Goal: Task Accomplishment & Management: Use online tool/utility

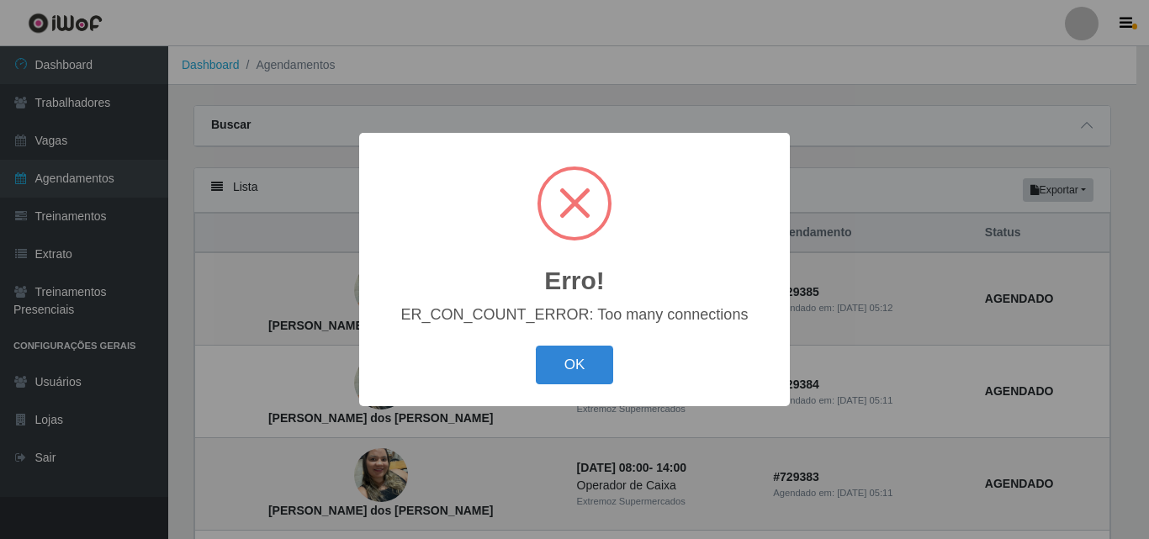
click at [570, 368] on button "OK" at bounding box center [575, 366] width 78 height 40
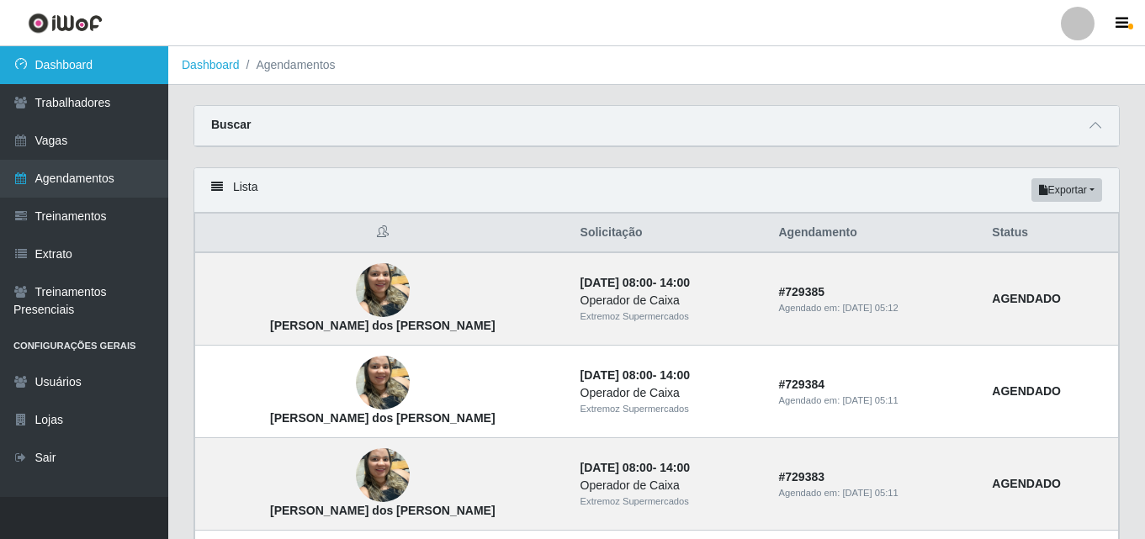
click at [43, 70] on link "Dashboard" at bounding box center [84, 65] width 168 height 38
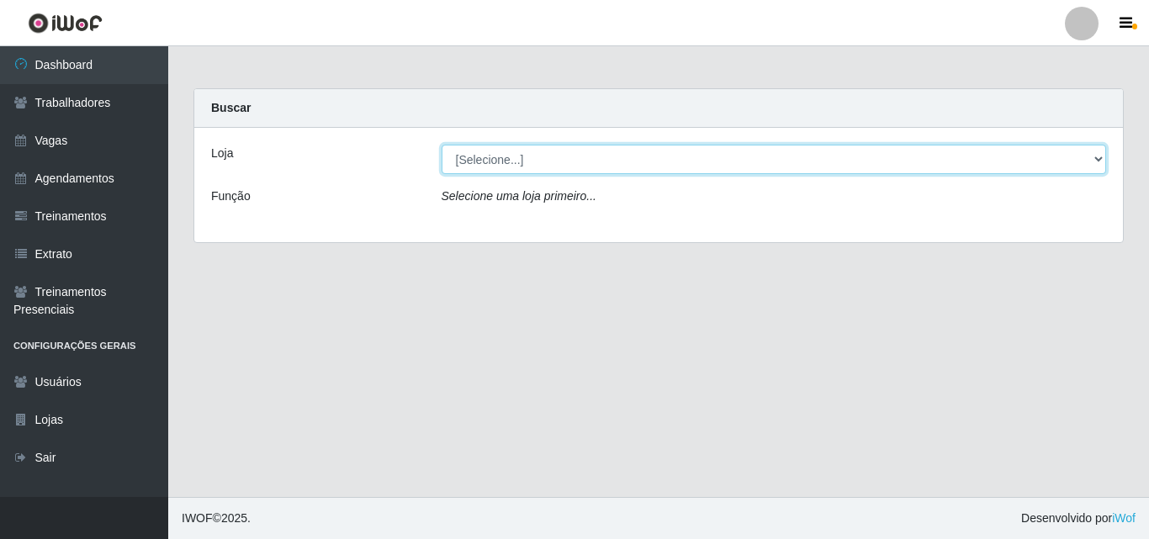
click at [490, 155] on select "[Selecione...] Extremoz Supermercados" at bounding box center [774, 159] width 665 height 29
select select "519"
click at [442, 145] on select "[Selecione...] Extremoz Supermercados" at bounding box center [774, 159] width 665 height 29
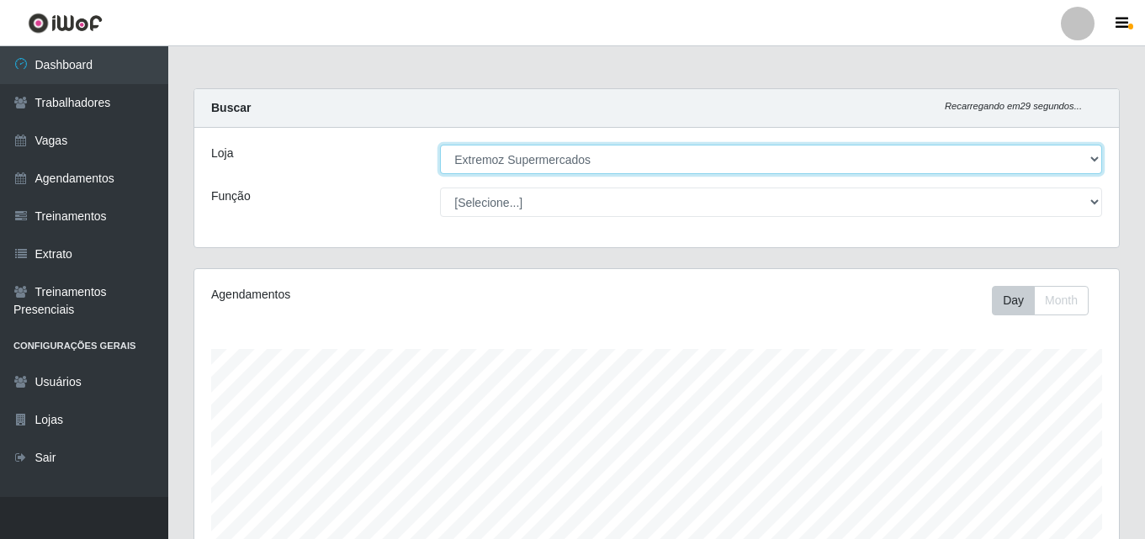
scroll to position [349, 925]
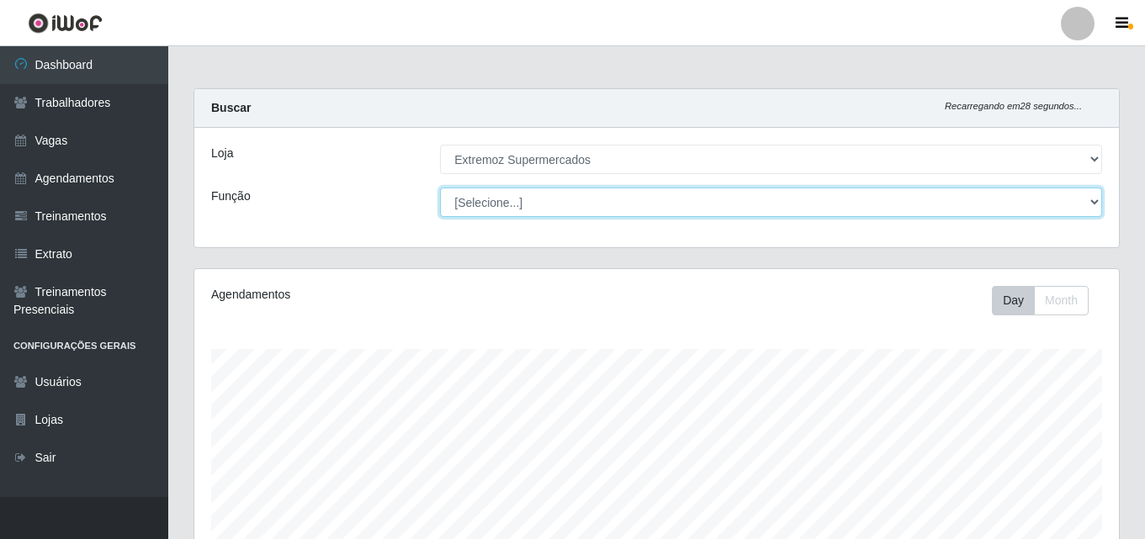
click at [531, 202] on select "[Selecione...] Embalador Embalador + Embalador ++ Operador de Caixa Operador de…" at bounding box center [771, 202] width 662 height 29
click at [440, 188] on select "[Selecione...] Embalador Embalador + Embalador ++ Operador de Caixa Operador de…" at bounding box center [771, 202] width 662 height 29
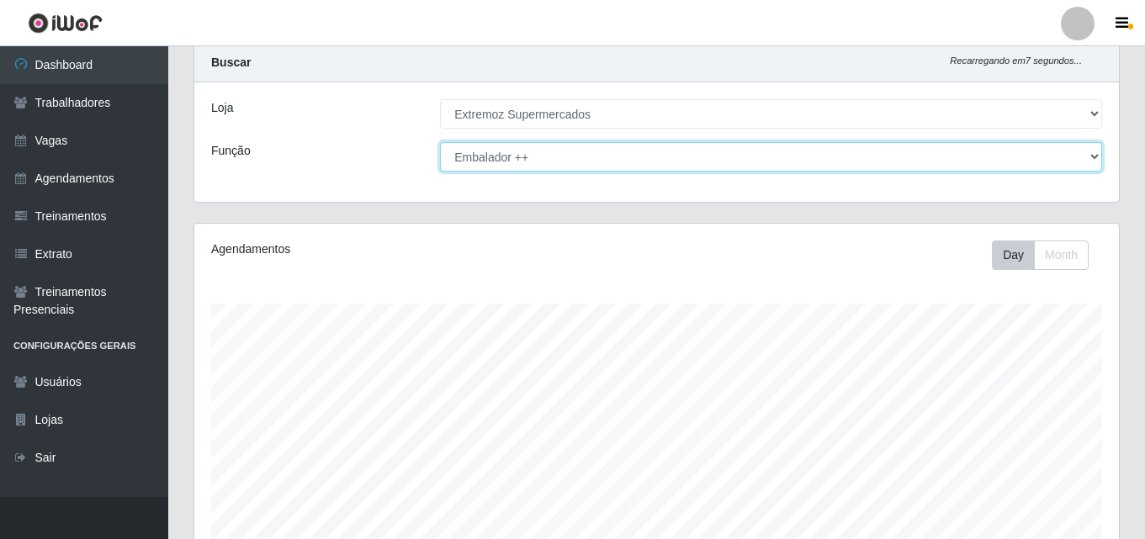
scroll to position [0, 0]
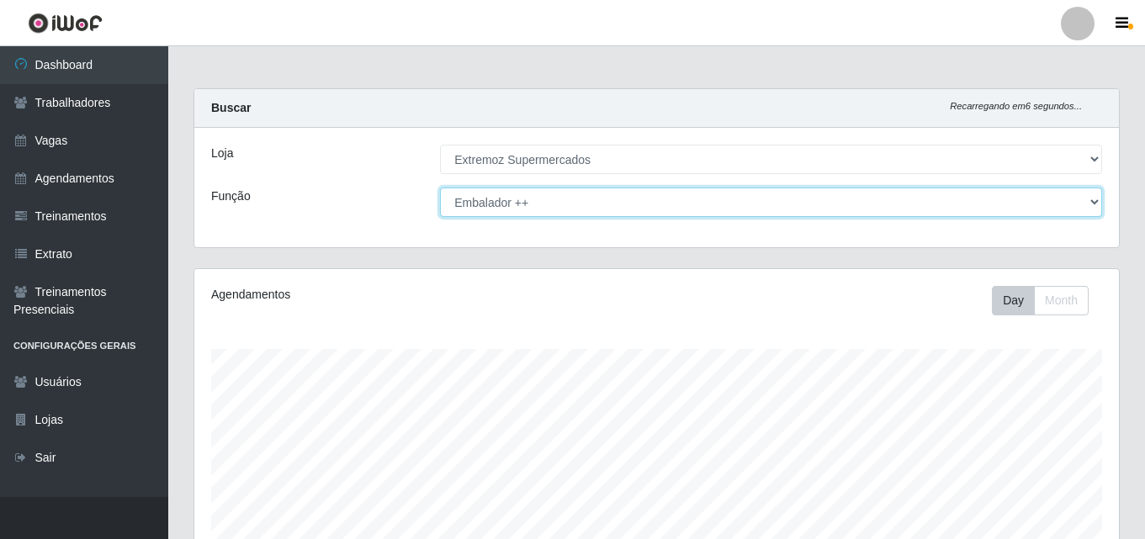
click at [538, 206] on select "[Selecione...] Embalador Embalador + Embalador ++ Operador de Caixa Operador de…" at bounding box center [771, 202] width 662 height 29
click at [440, 188] on select "[Selecione...] Embalador Embalador + Embalador ++ Operador de Caixa Operador de…" at bounding box center [771, 202] width 662 height 29
click at [644, 202] on select "[Selecione...] Embalador Embalador + Embalador ++ Operador de Caixa Operador de…" at bounding box center [771, 202] width 662 height 29
select select "[Selecione...]"
click at [440, 188] on select "[Selecione...] Embalador Embalador + Embalador ++ Operador de Caixa Operador de…" at bounding box center [771, 202] width 662 height 29
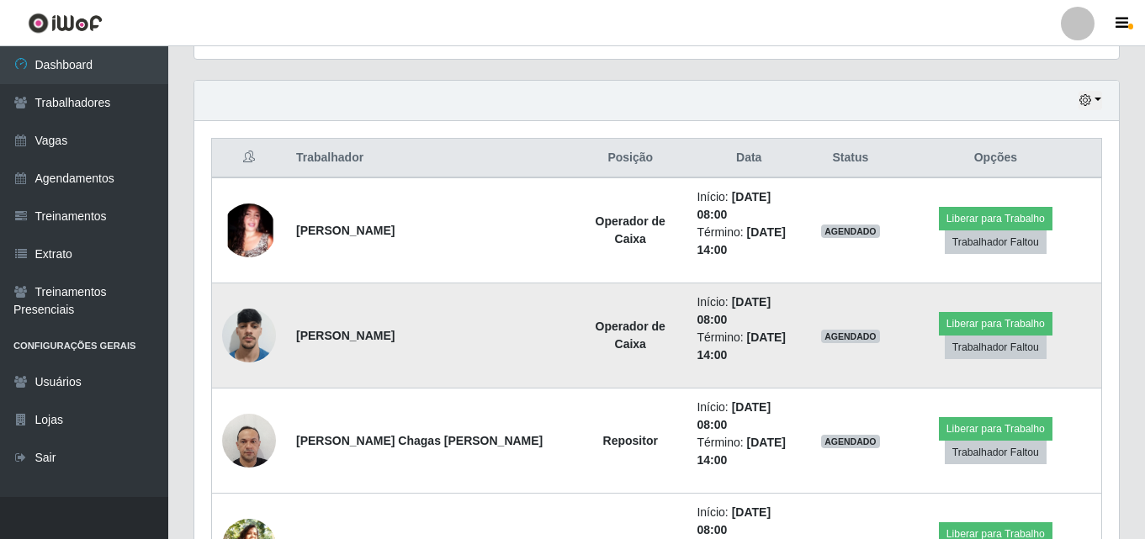
scroll to position [536, 0]
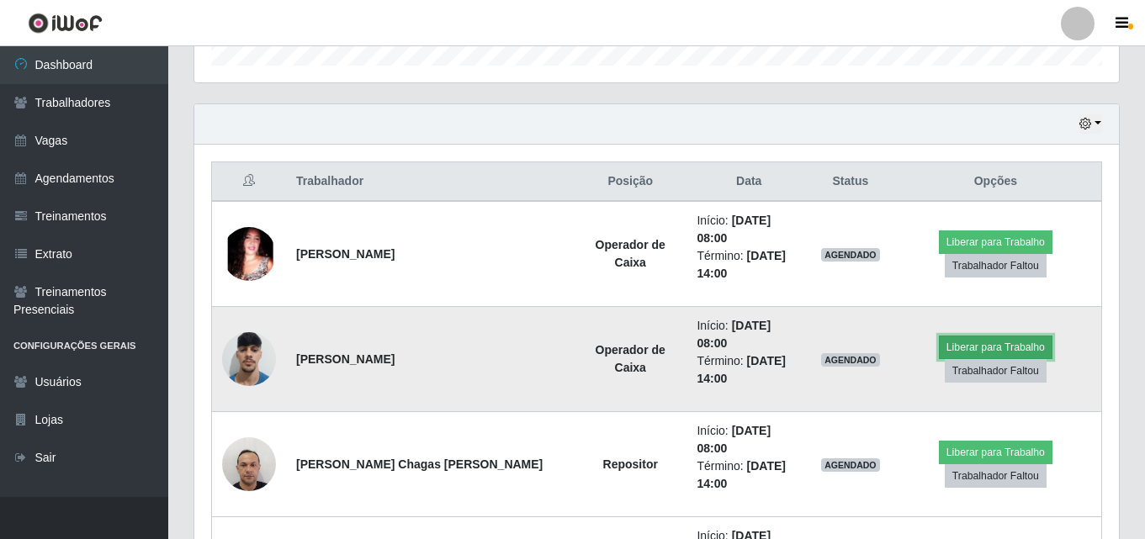
click at [967, 336] on button "Liberar para Trabalho" at bounding box center [996, 348] width 114 height 24
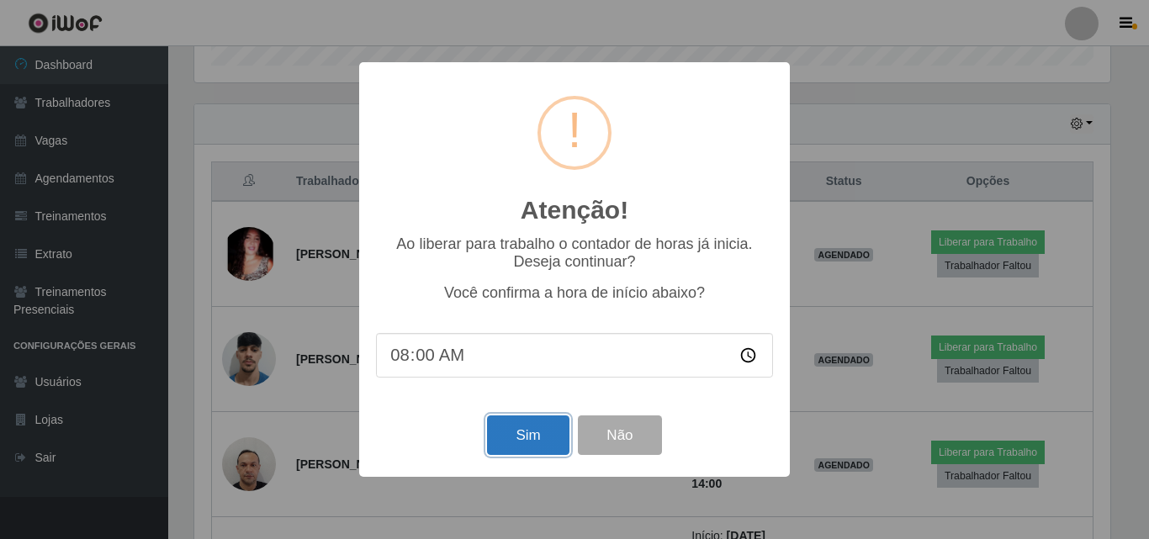
click at [513, 440] on button "Sim" at bounding box center [528, 436] width 82 height 40
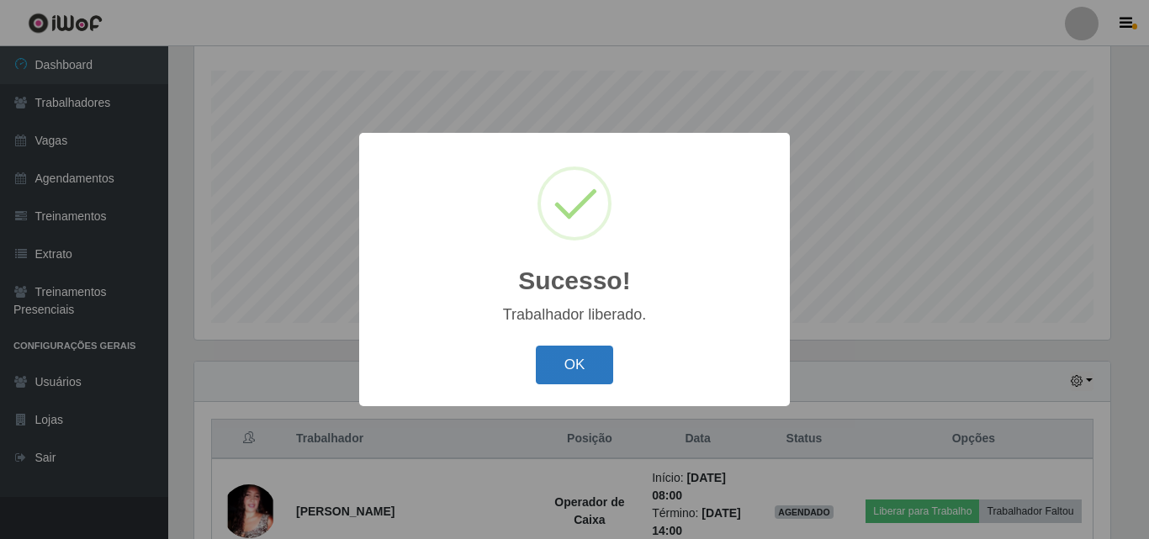
click at [607, 373] on button "OK" at bounding box center [575, 366] width 78 height 40
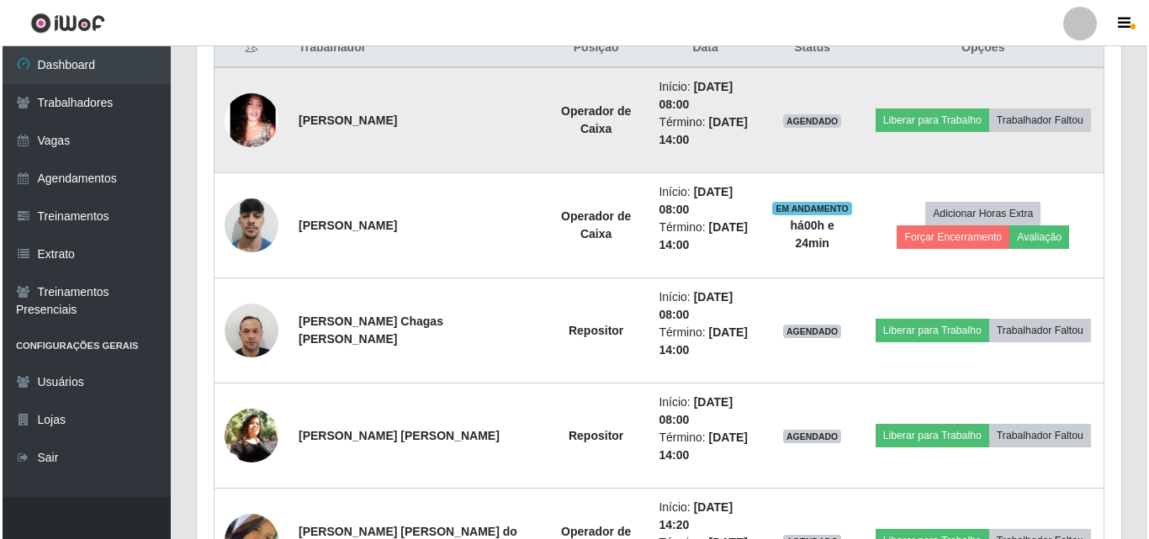
scroll to position [699, 0]
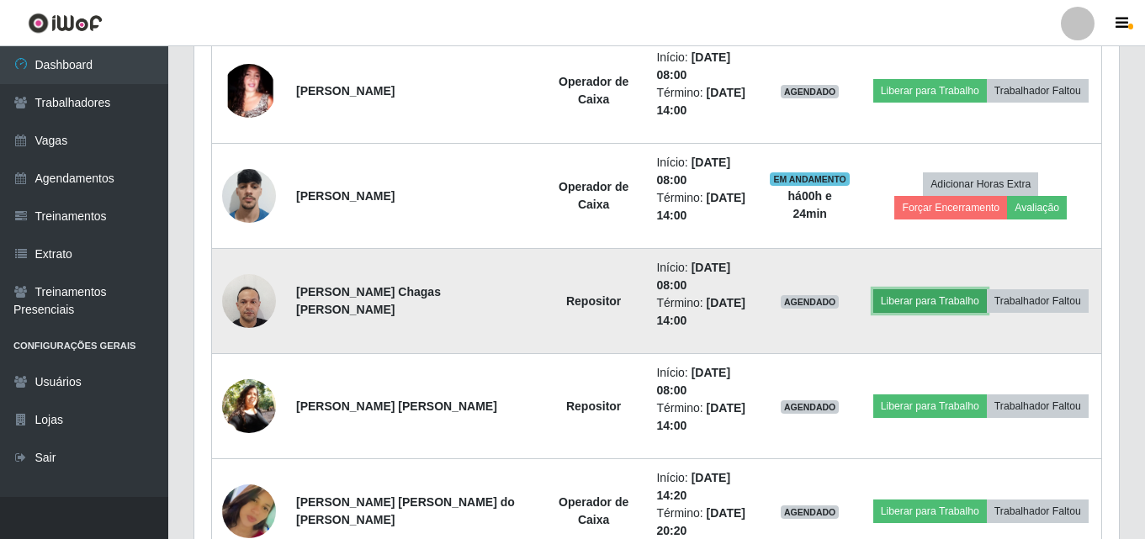
click at [919, 305] on button "Liberar para Trabalho" at bounding box center [930, 301] width 114 height 24
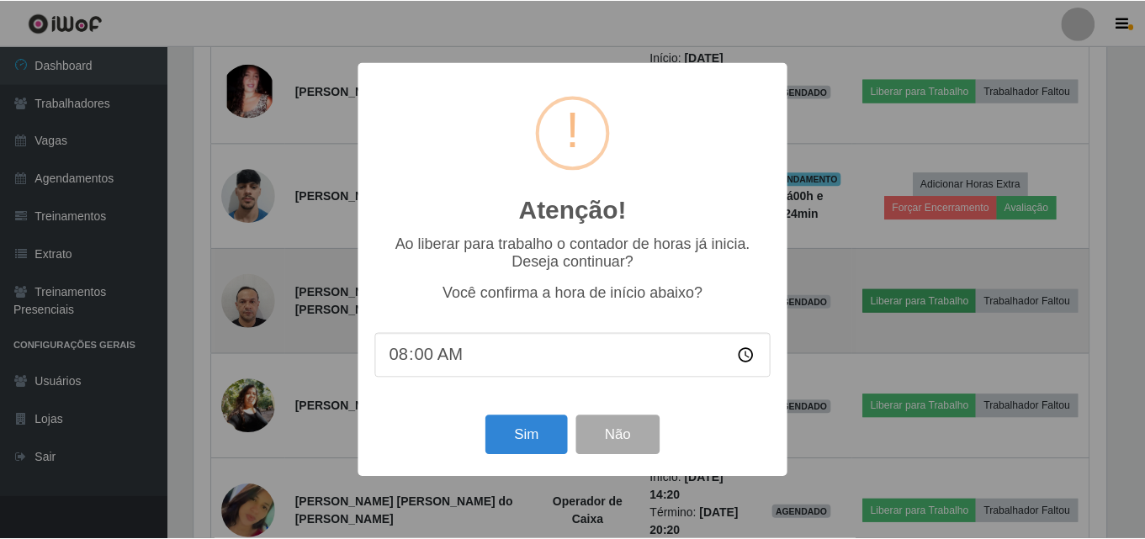
scroll to position [349, 916]
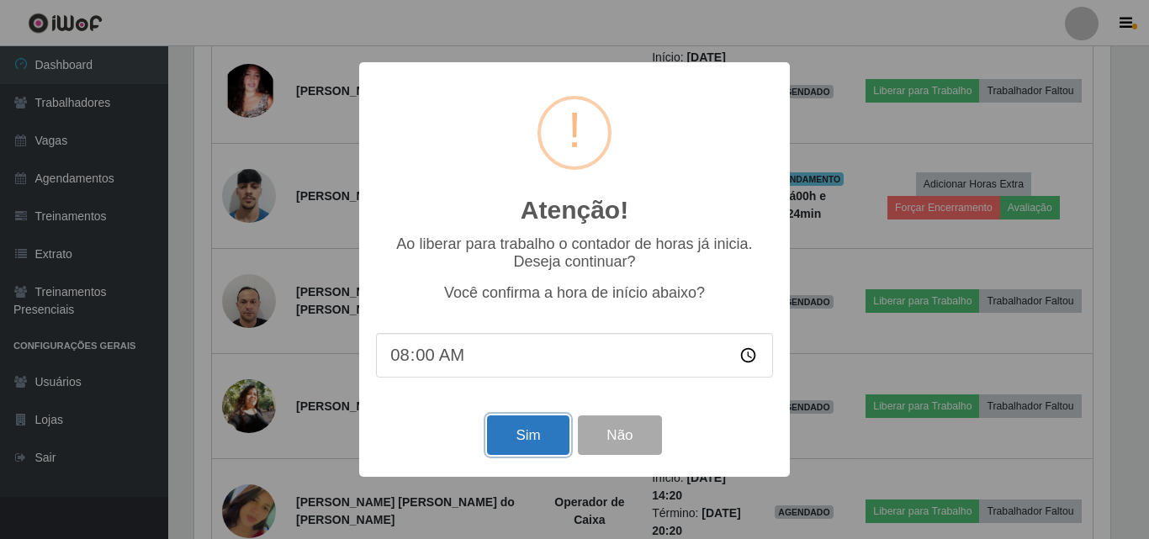
click at [530, 443] on button "Sim" at bounding box center [528, 436] width 82 height 40
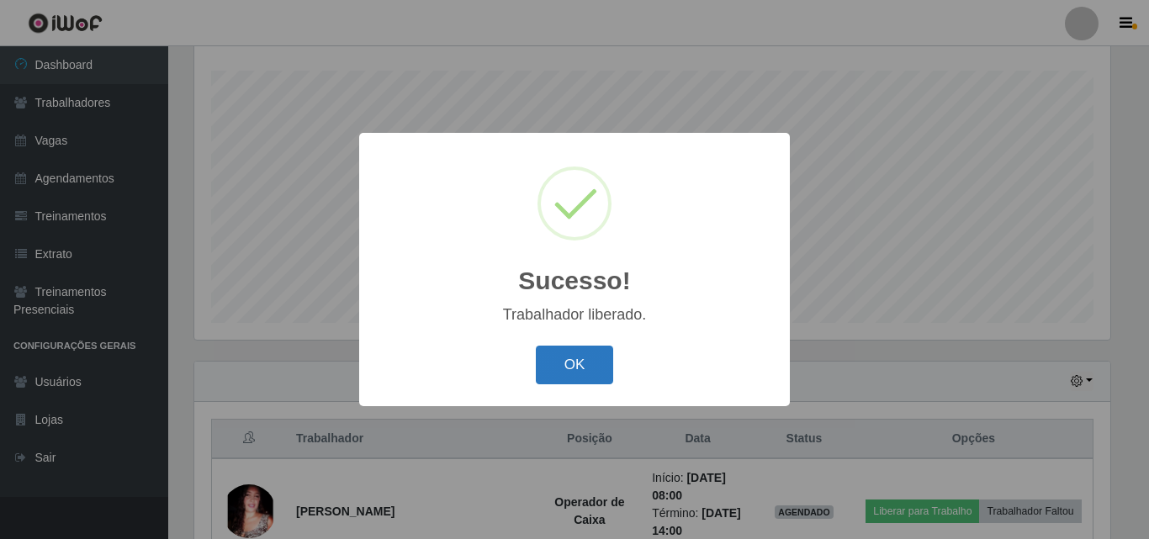
click at [566, 377] on button "OK" at bounding box center [575, 366] width 78 height 40
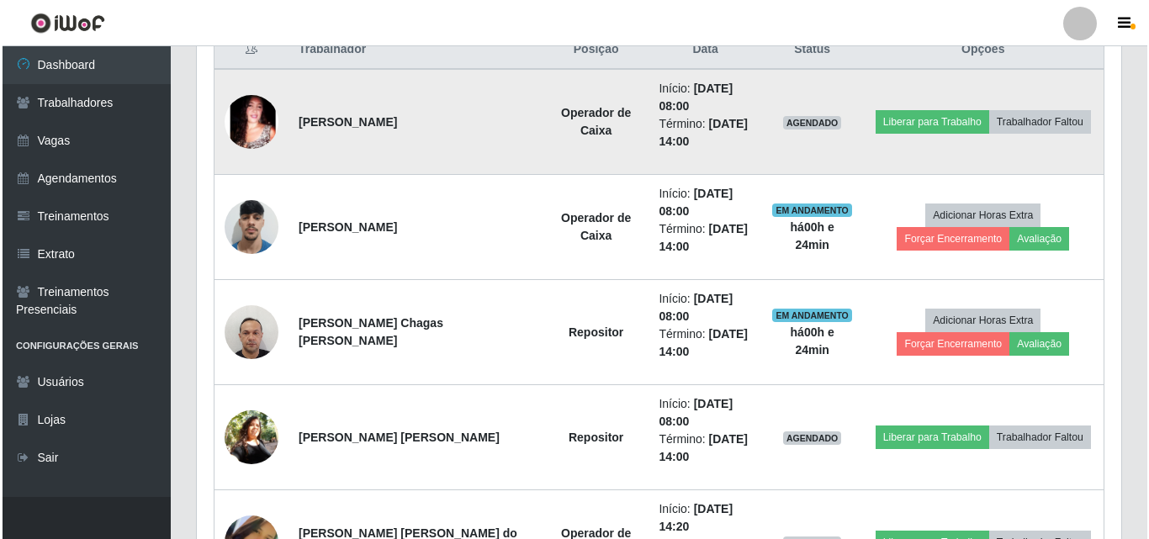
scroll to position [699, 0]
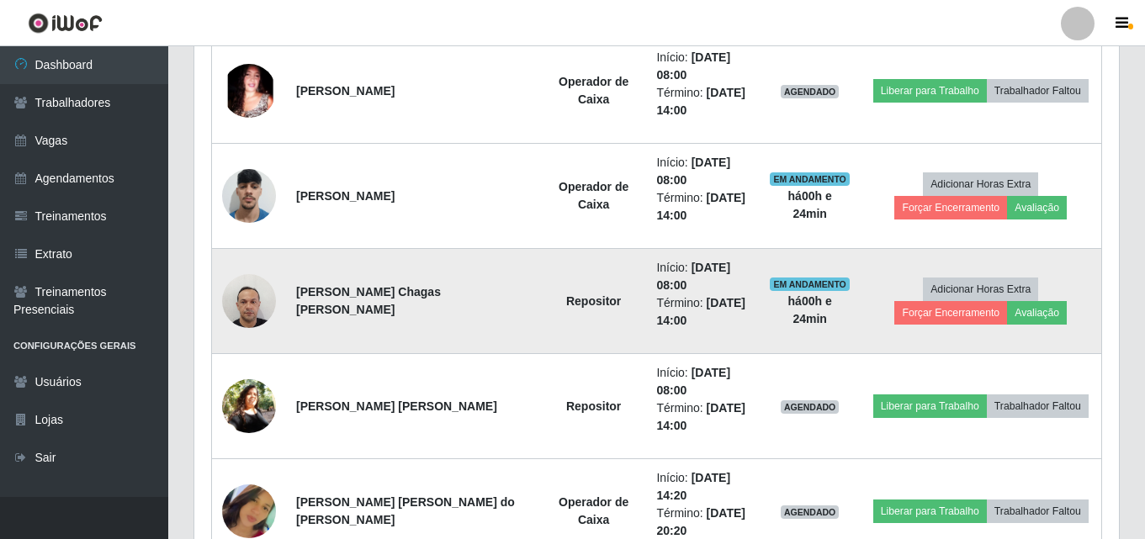
click at [254, 299] on img at bounding box center [249, 301] width 54 height 72
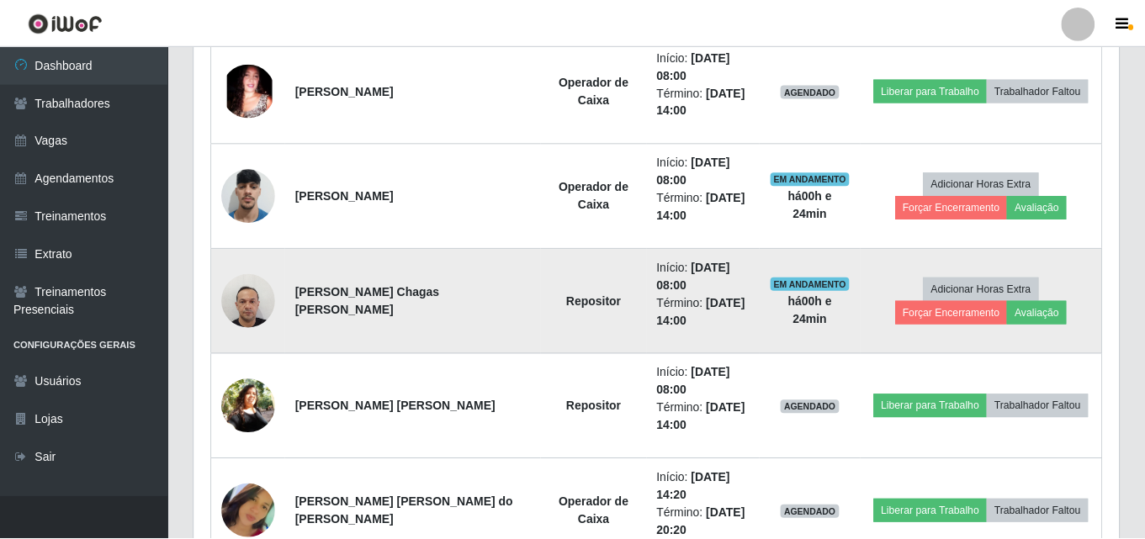
scroll to position [349, 916]
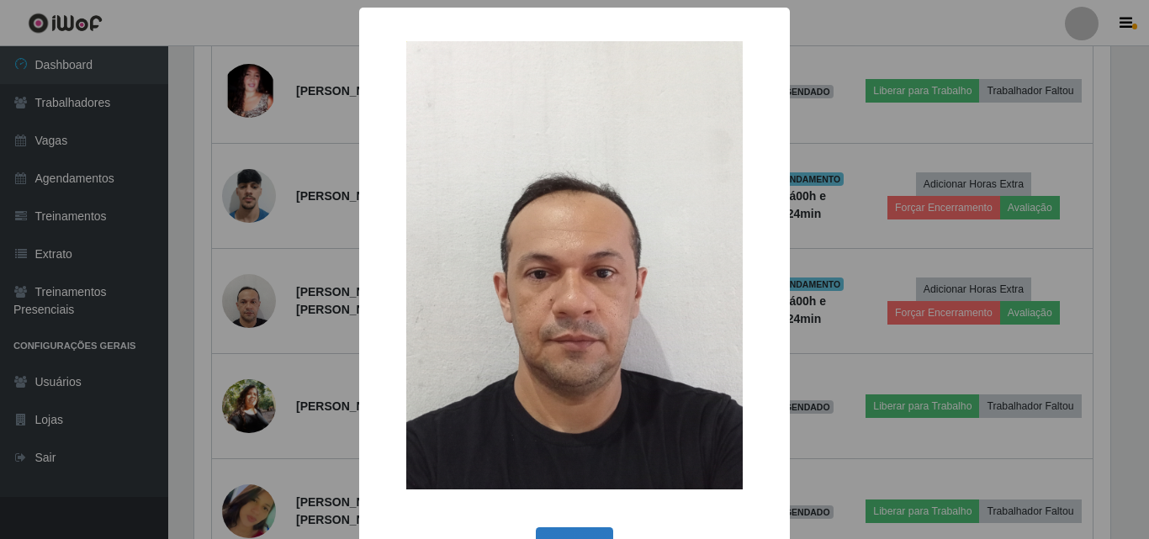
click at [591, 529] on button "OK" at bounding box center [575, 547] width 78 height 40
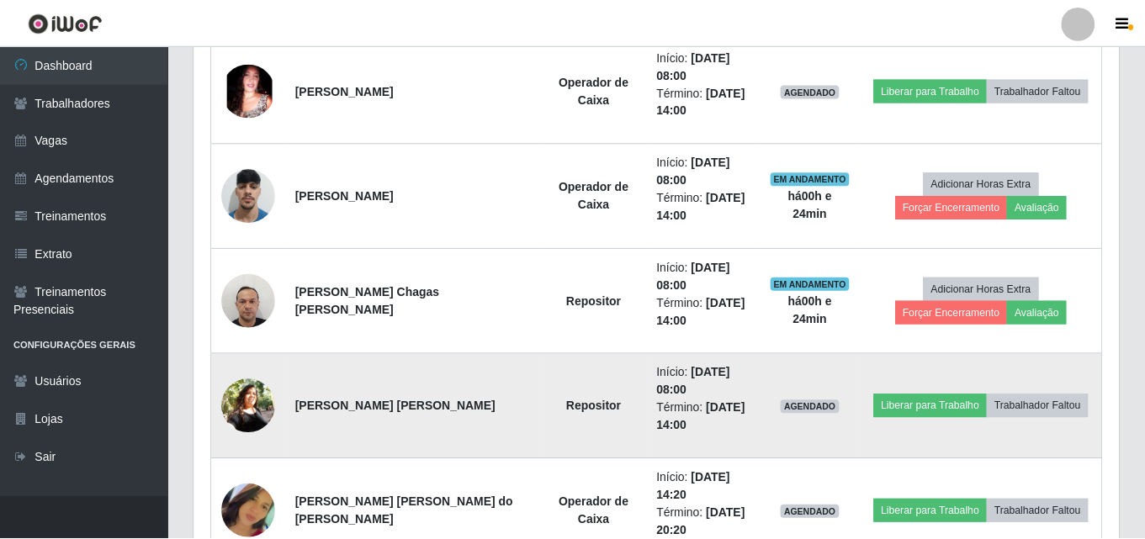
scroll to position [349, 925]
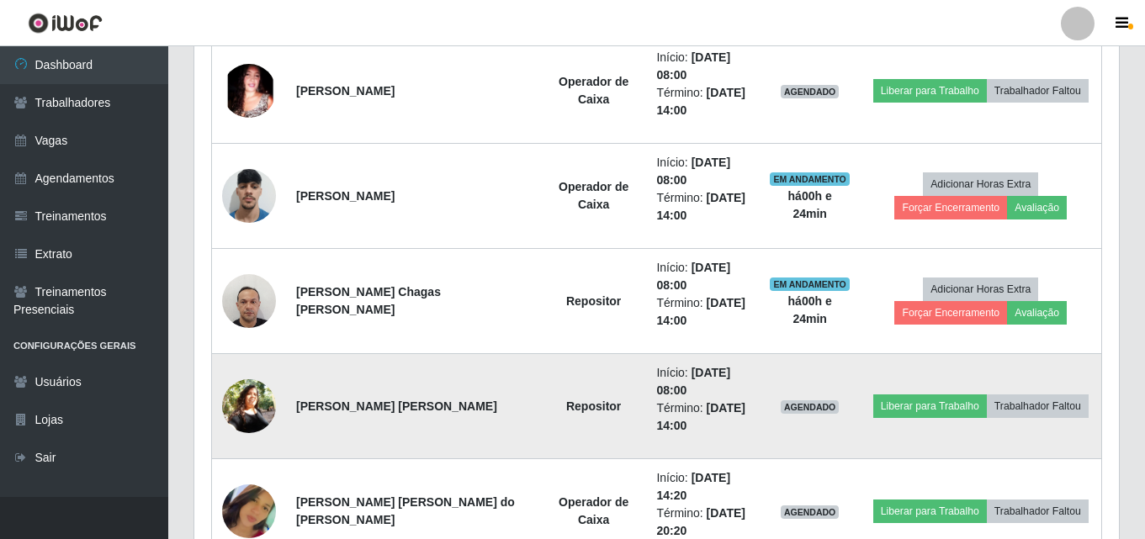
click at [223, 382] on td at bounding box center [249, 406] width 75 height 105
click at [262, 410] on img at bounding box center [249, 405] width 54 height 53
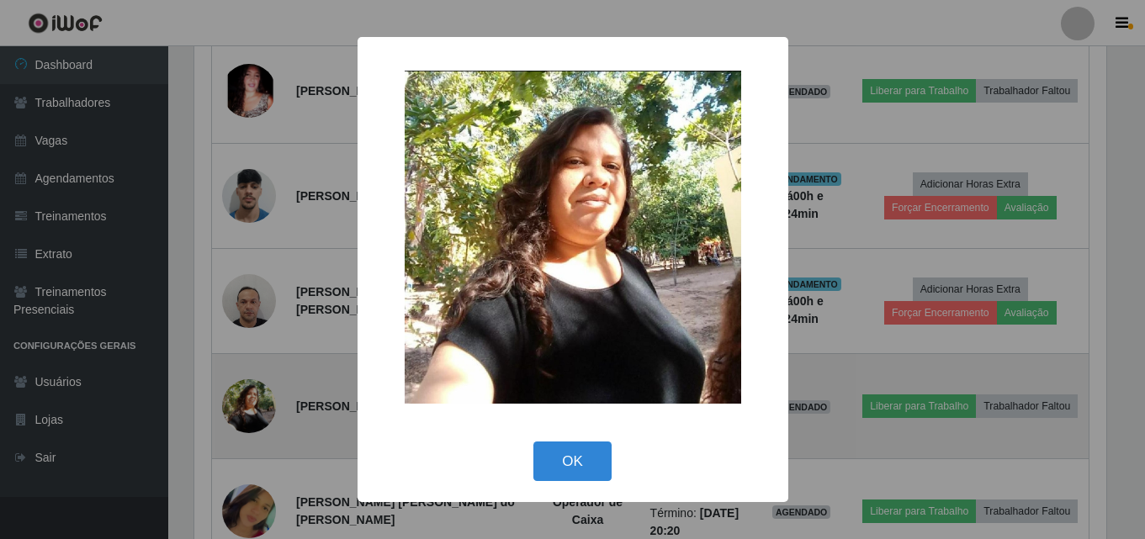
scroll to position [0, 0]
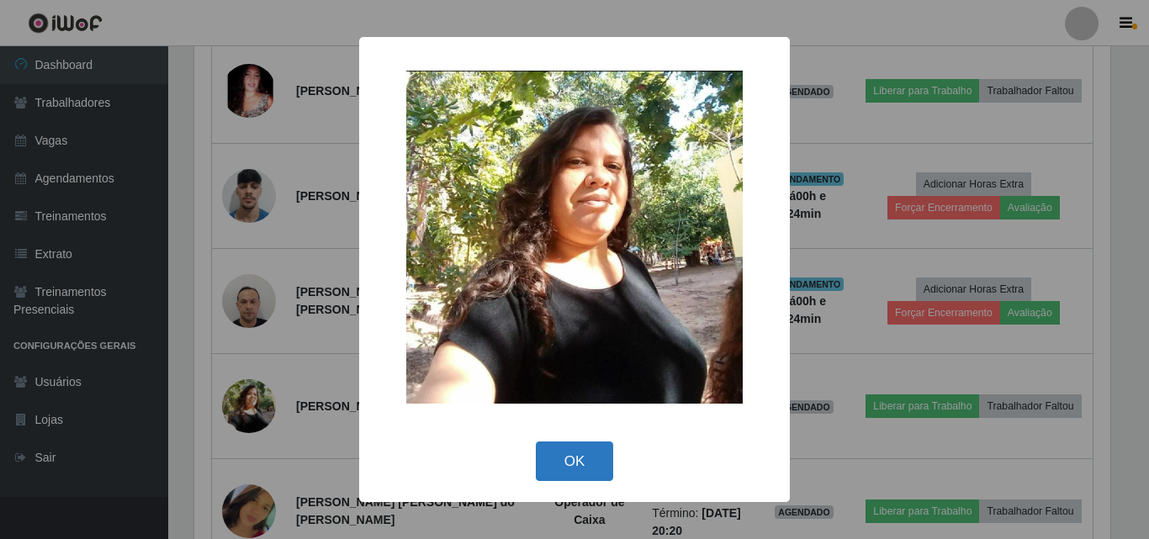
click at [563, 448] on button "OK" at bounding box center [575, 462] width 78 height 40
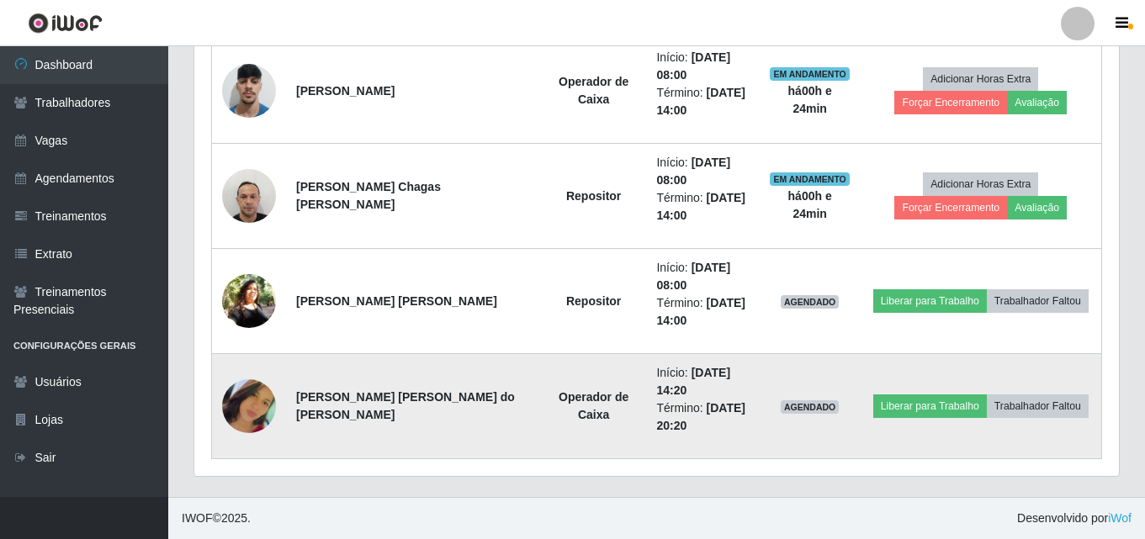
click at [241, 411] on img at bounding box center [249, 406] width 54 height 96
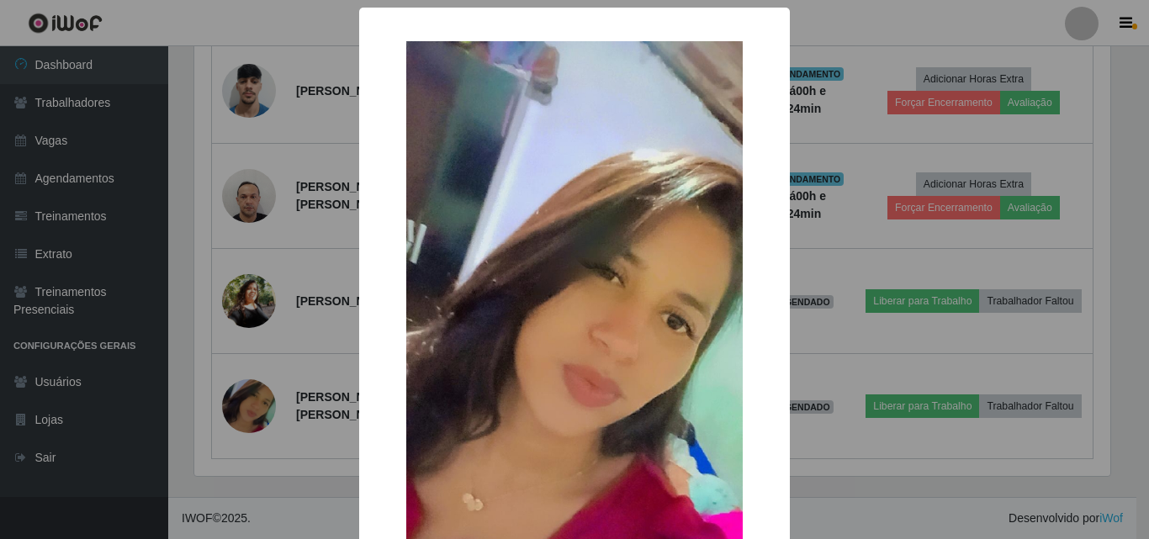
click at [502, 403] on img at bounding box center [574, 340] width 336 height 598
click at [397, 450] on div "×" at bounding box center [574, 340] width 397 height 632
click at [342, 453] on div "× OK Cancel" at bounding box center [574, 269] width 1149 height 539
